Goal: Navigation & Orientation: Find specific page/section

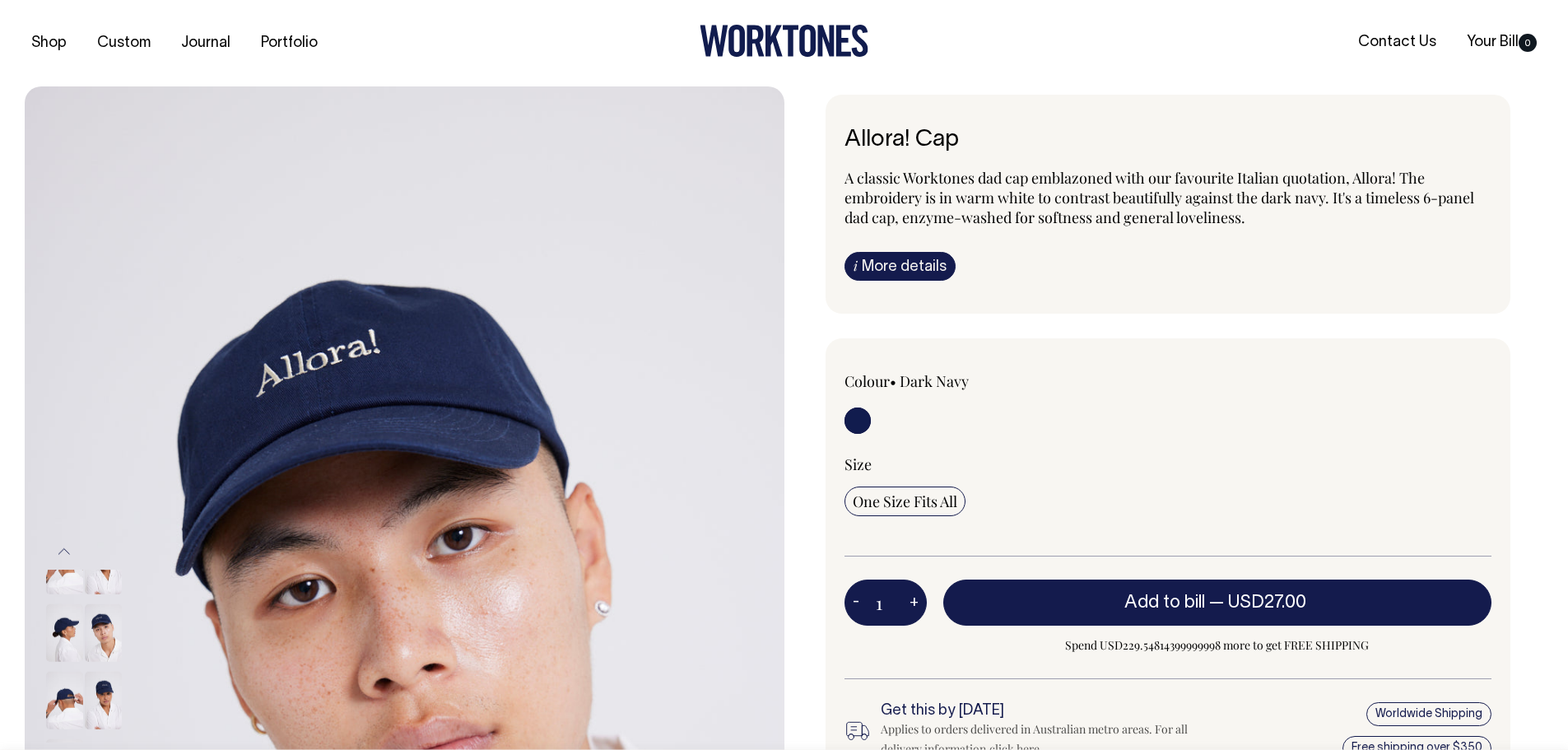
click at [810, 55] on icon at bounding box center [807, 41] width 17 height 32
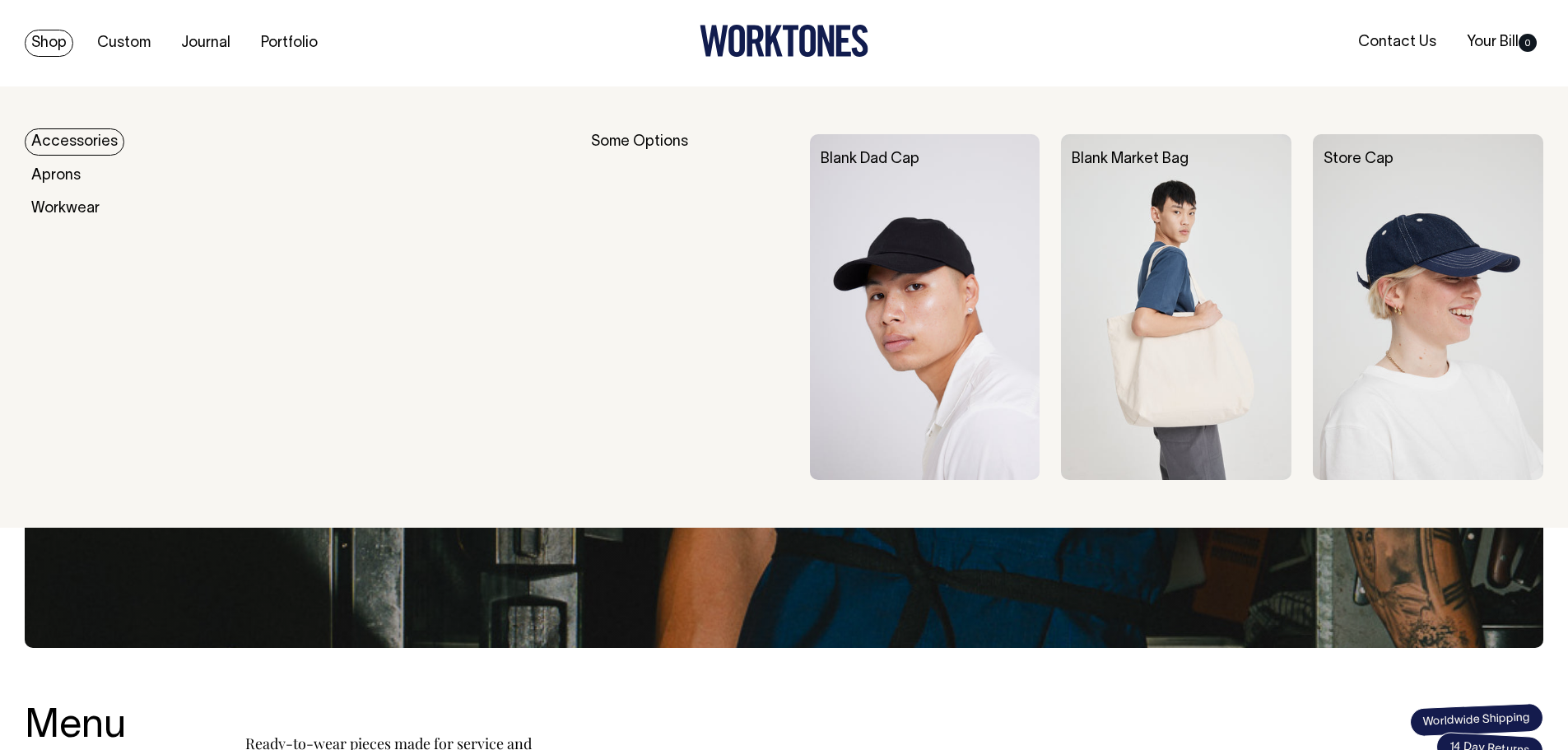
click at [65, 136] on link "Accessories" at bounding box center [75, 141] width 100 height 27
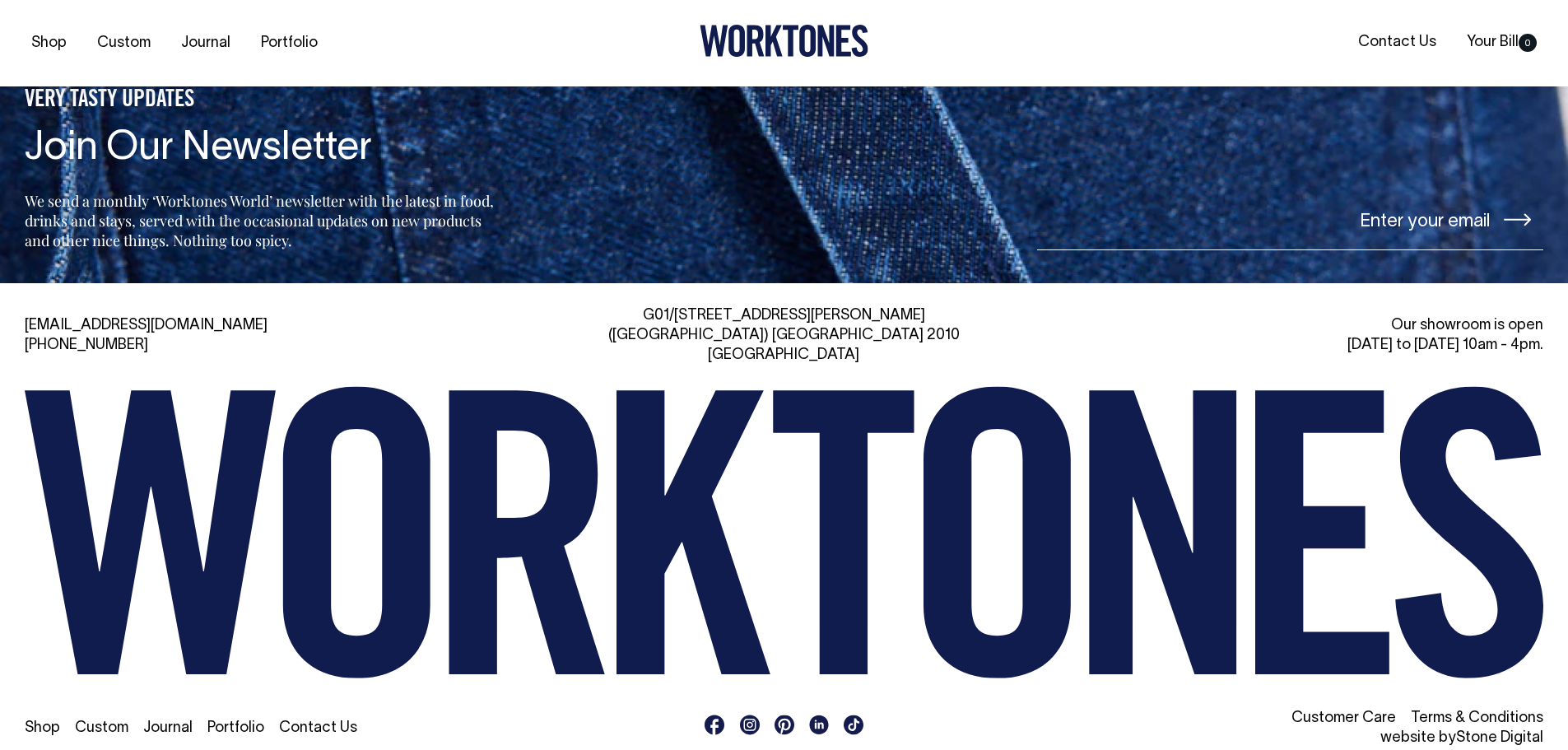
scroll to position [2599, 0]
